Goal: Book appointment/travel/reservation

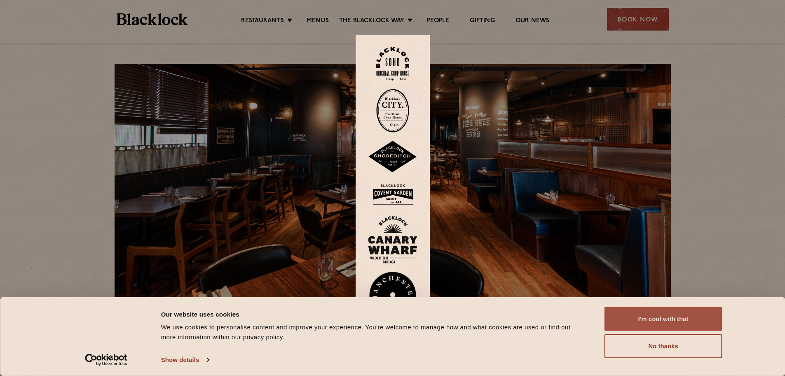
click at [664, 314] on button "I'm cool with that" at bounding box center [664, 319] width 118 height 24
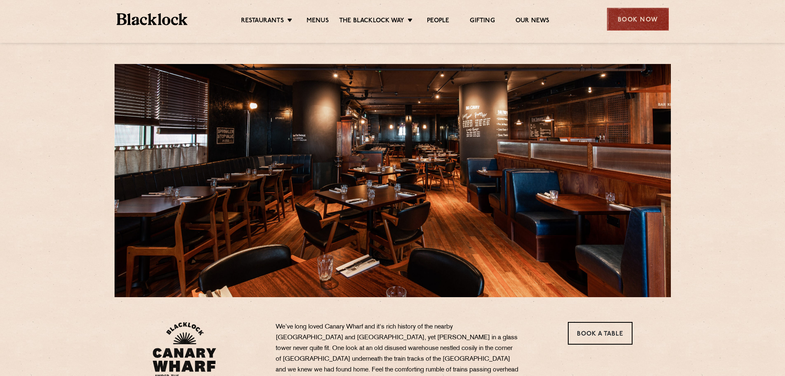
click at [636, 18] on div "Book Now" at bounding box center [638, 19] width 62 height 23
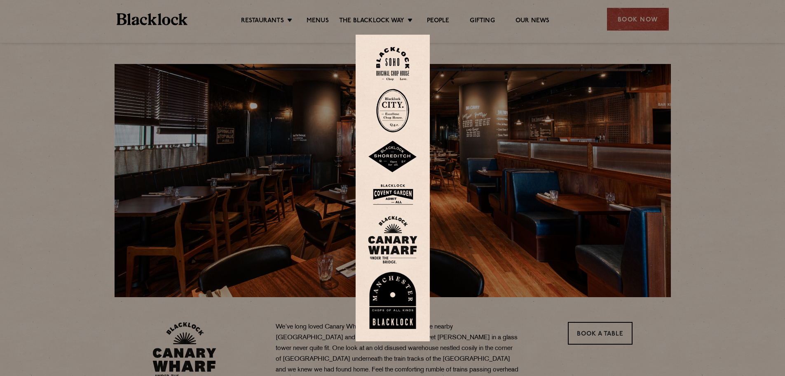
click at [605, 63] on div at bounding box center [392, 188] width 785 height 376
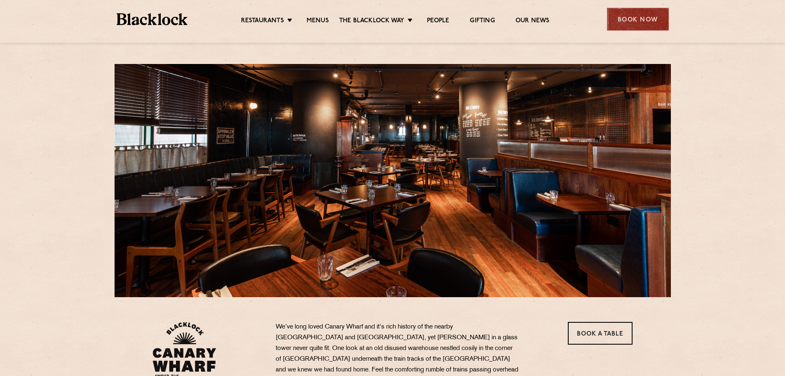
click at [647, 21] on div "Book Now" at bounding box center [638, 19] width 62 height 23
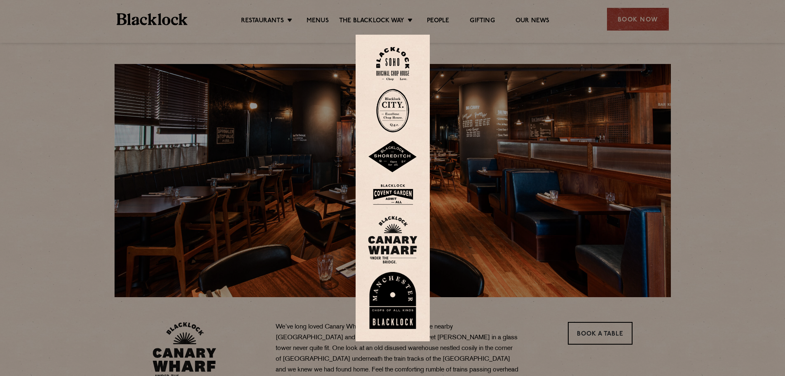
click at [410, 241] on img at bounding box center [392, 240] width 49 height 48
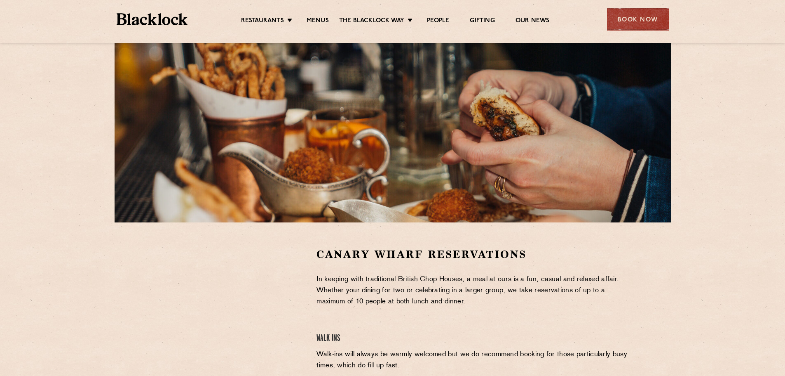
scroll to position [206, 0]
